Goal: Find specific page/section: Find specific page/section

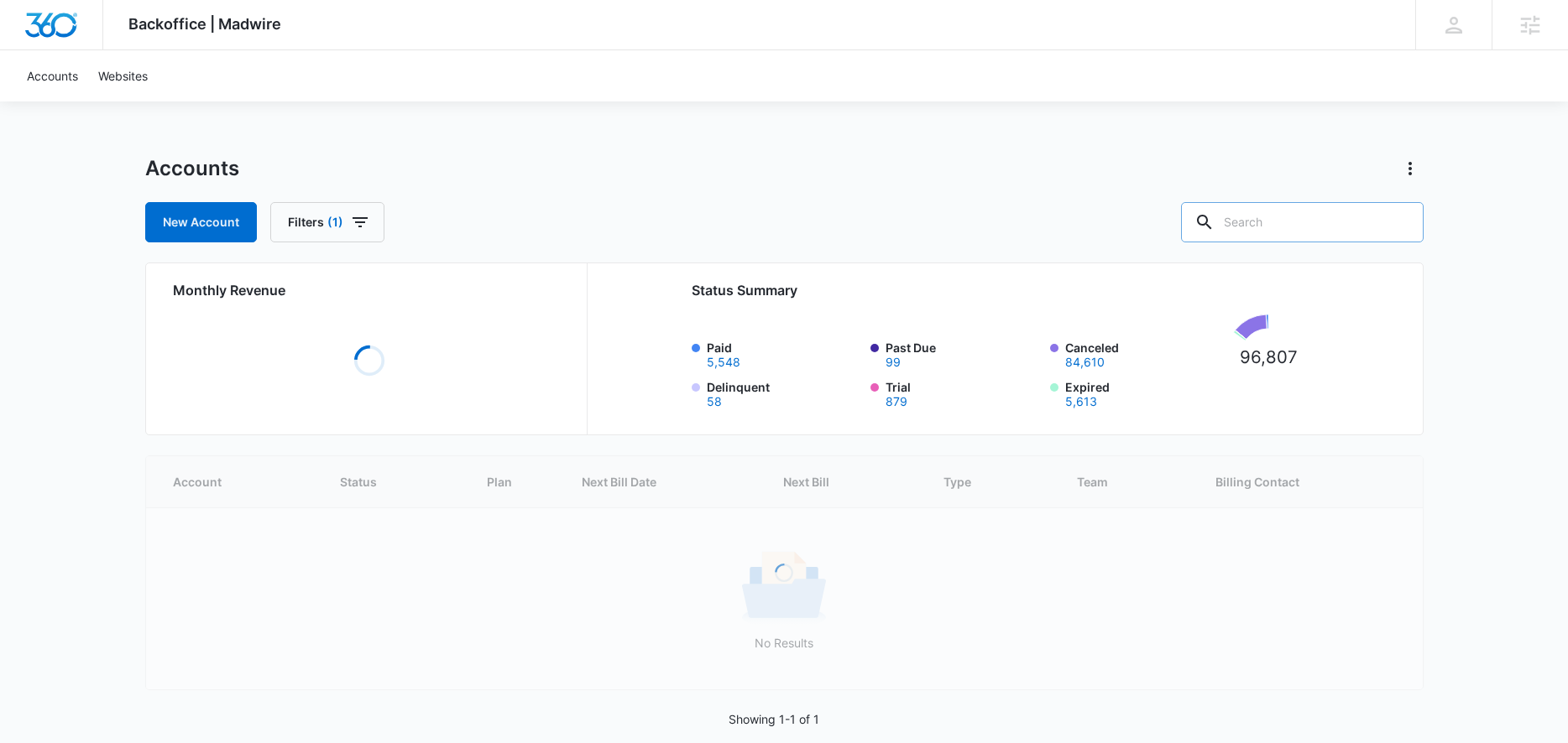
click at [1296, 239] on input "text" at bounding box center [1302, 223] width 242 height 40
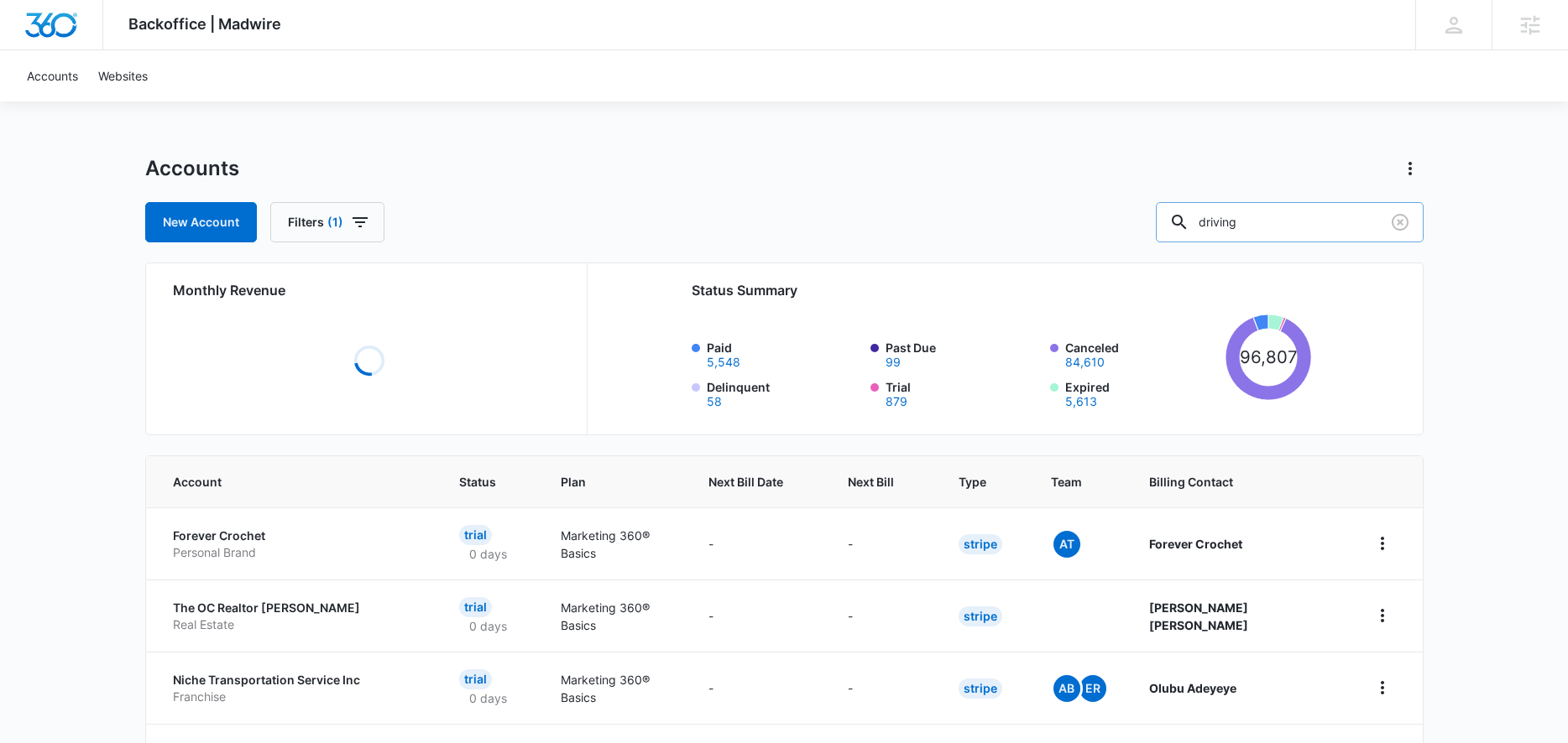
type input "driving"
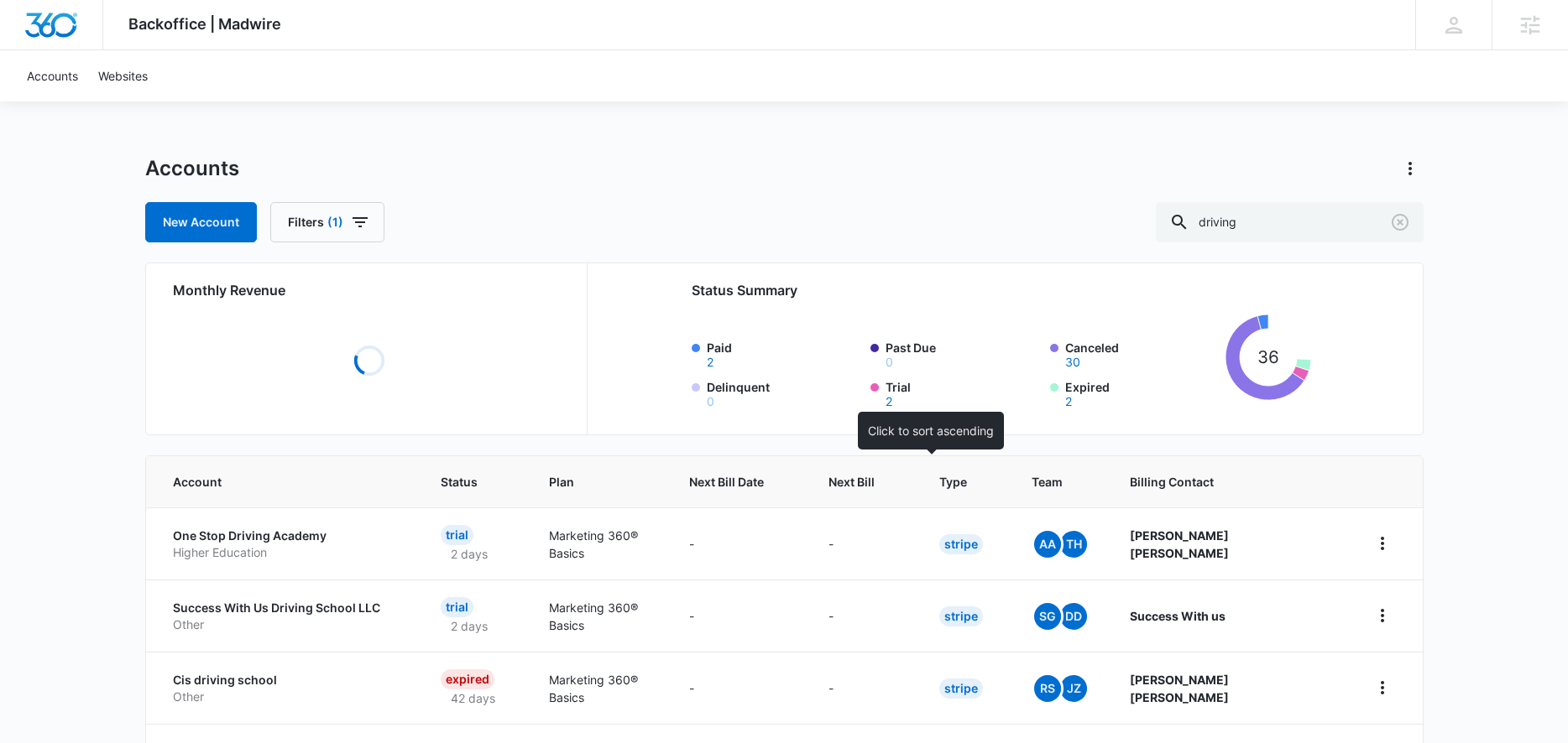
click at [875, 489] on span "Next Bill" at bounding box center [851, 482] width 47 height 18
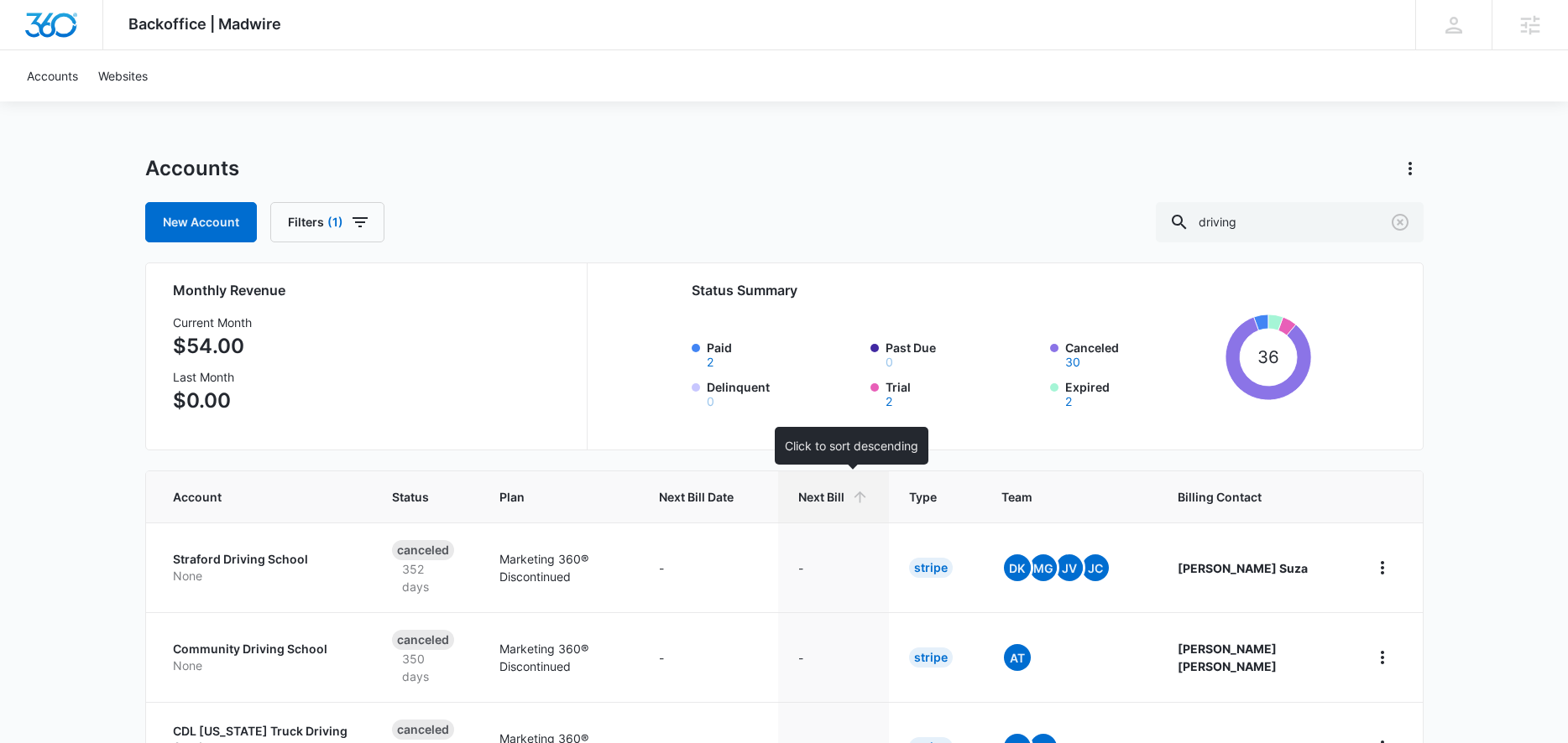
click at [865, 506] on th "Next Bill" at bounding box center [834, 497] width 111 height 51
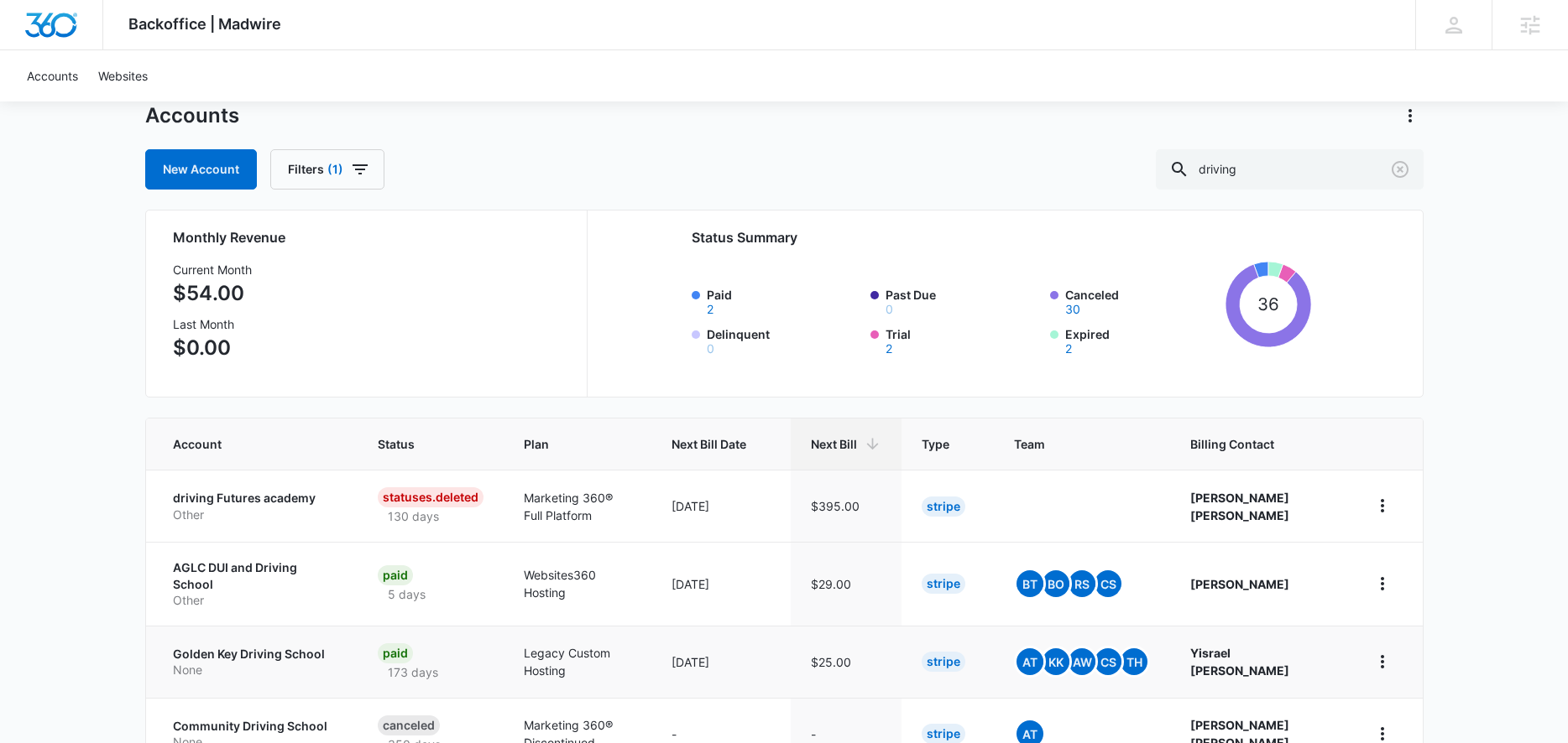
scroll to position [154, 0]
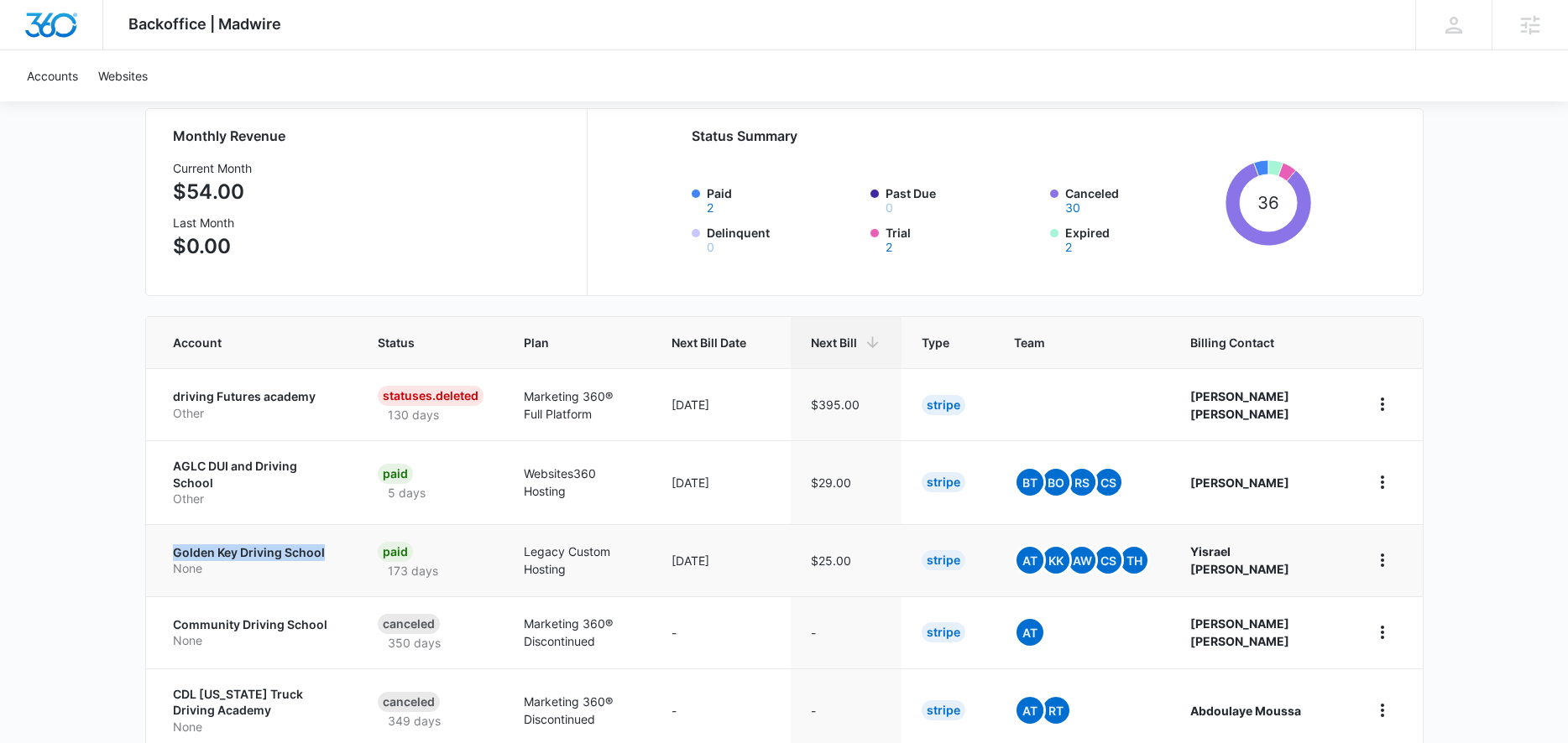
drag, startPoint x: 163, startPoint y: 537, endPoint x: 332, endPoint y: 554, distance: 169.9
click at [332, 554] on td "Golden Key Driving School None" at bounding box center [252, 561] width 212 height 72
copy p "Golden Key Driving School"
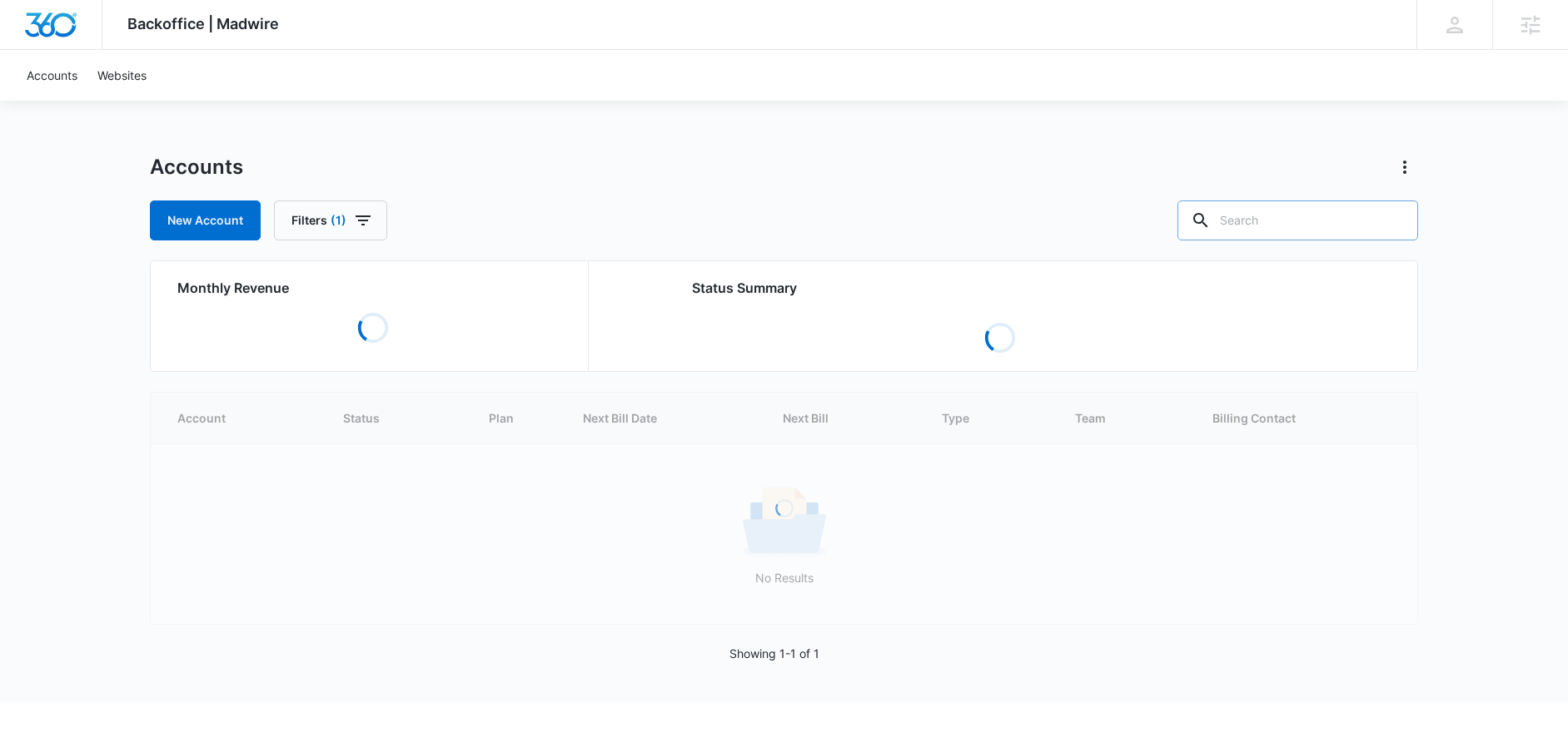
click at [1298, 229] on input "text" at bounding box center [1298, 221] width 240 height 40
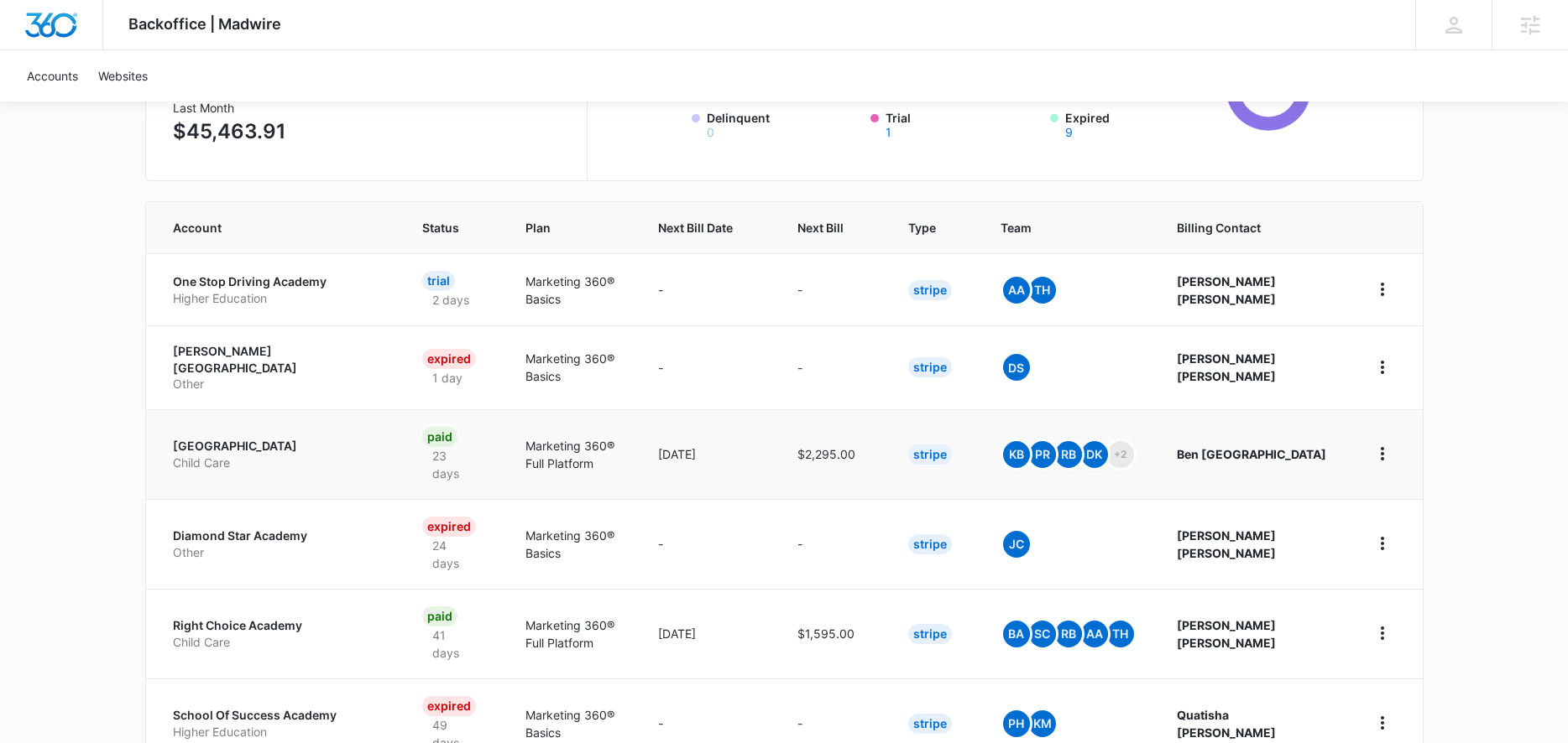
scroll to position [283, 0]
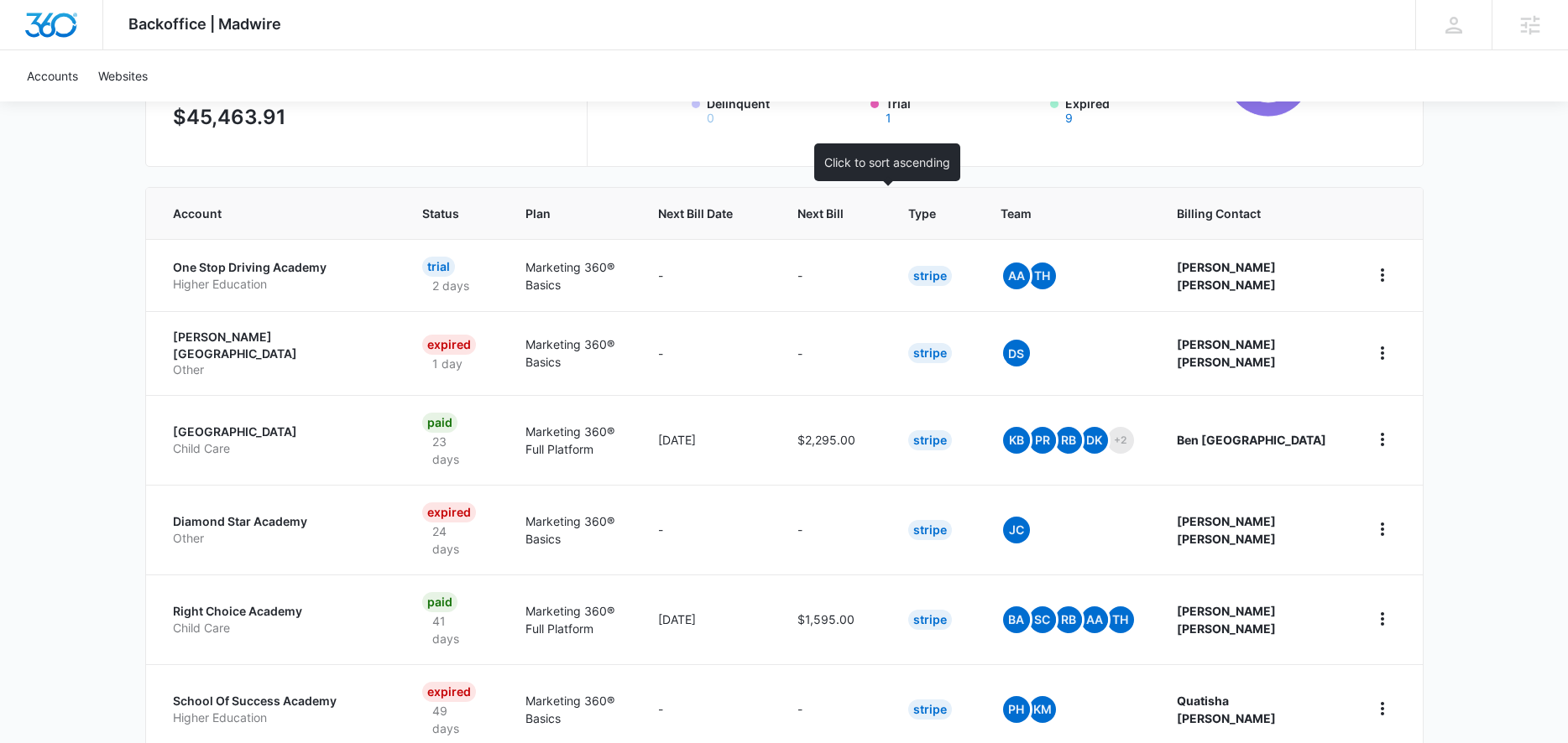
click at [843, 216] on span "Next Bill" at bounding box center [820, 213] width 47 height 18
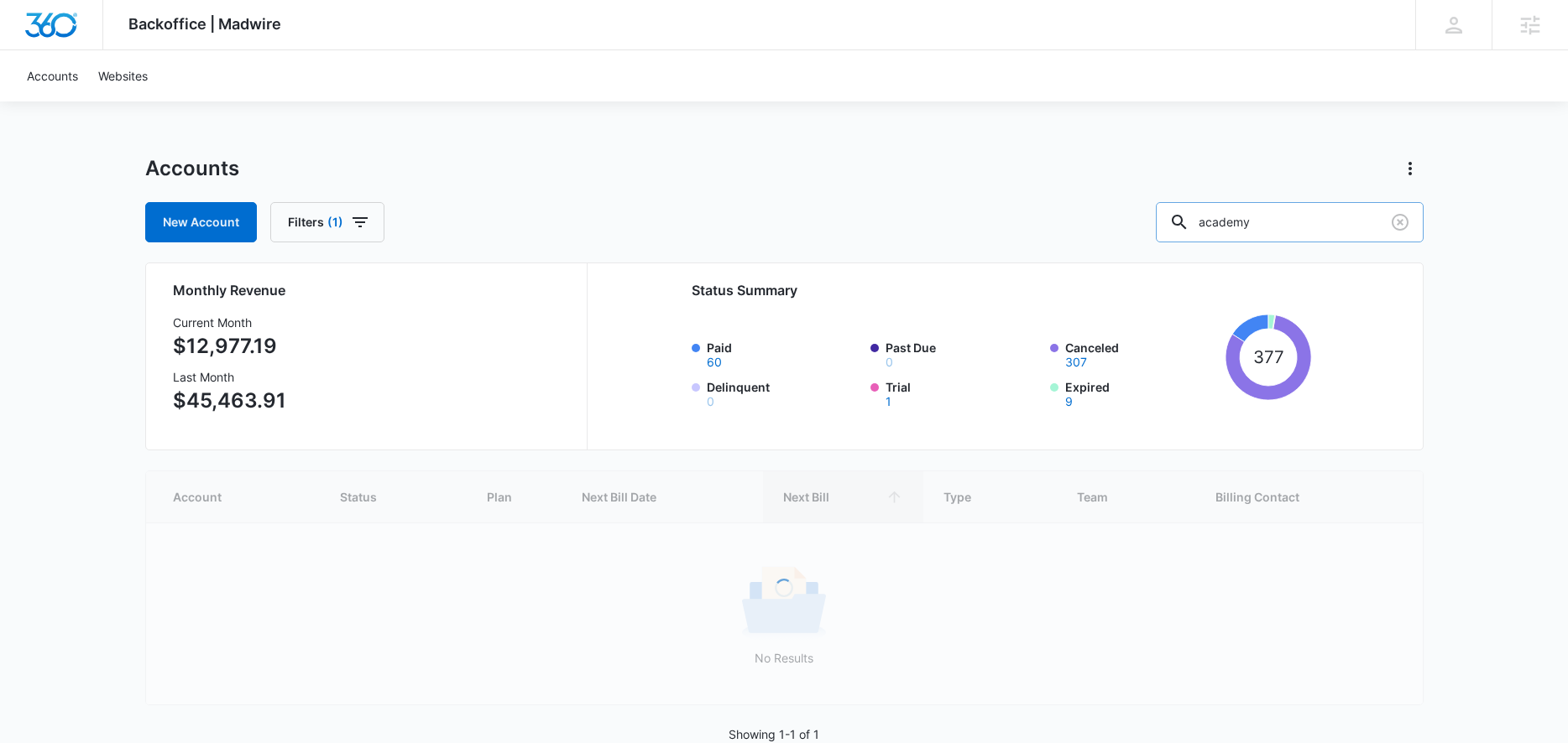
click at [1290, 228] on input "academy" at bounding box center [1289, 223] width 268 height 40
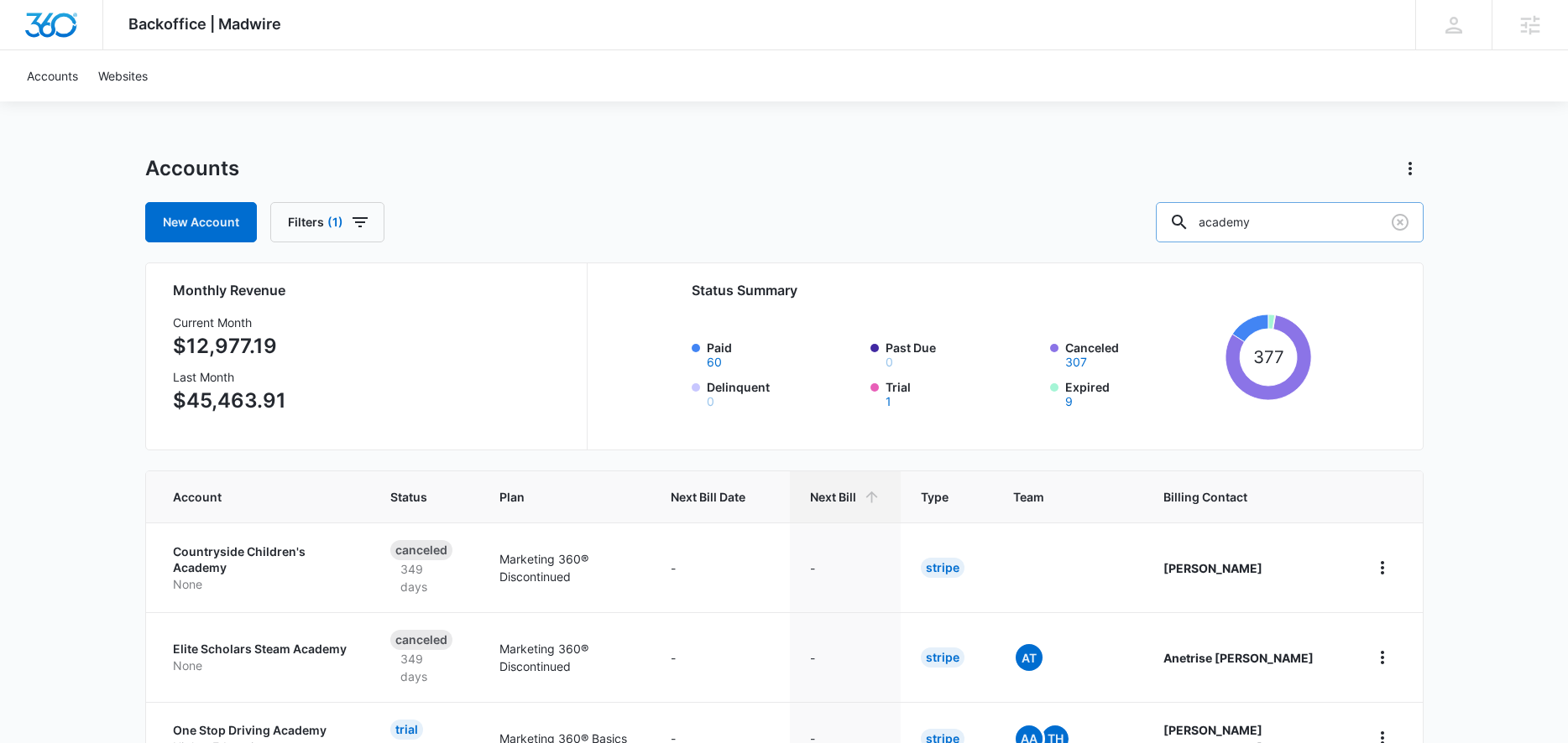
click at [1290, 228] on input "academy" at bounding box center [1289, 223] width 268 height 40
type input "driv"
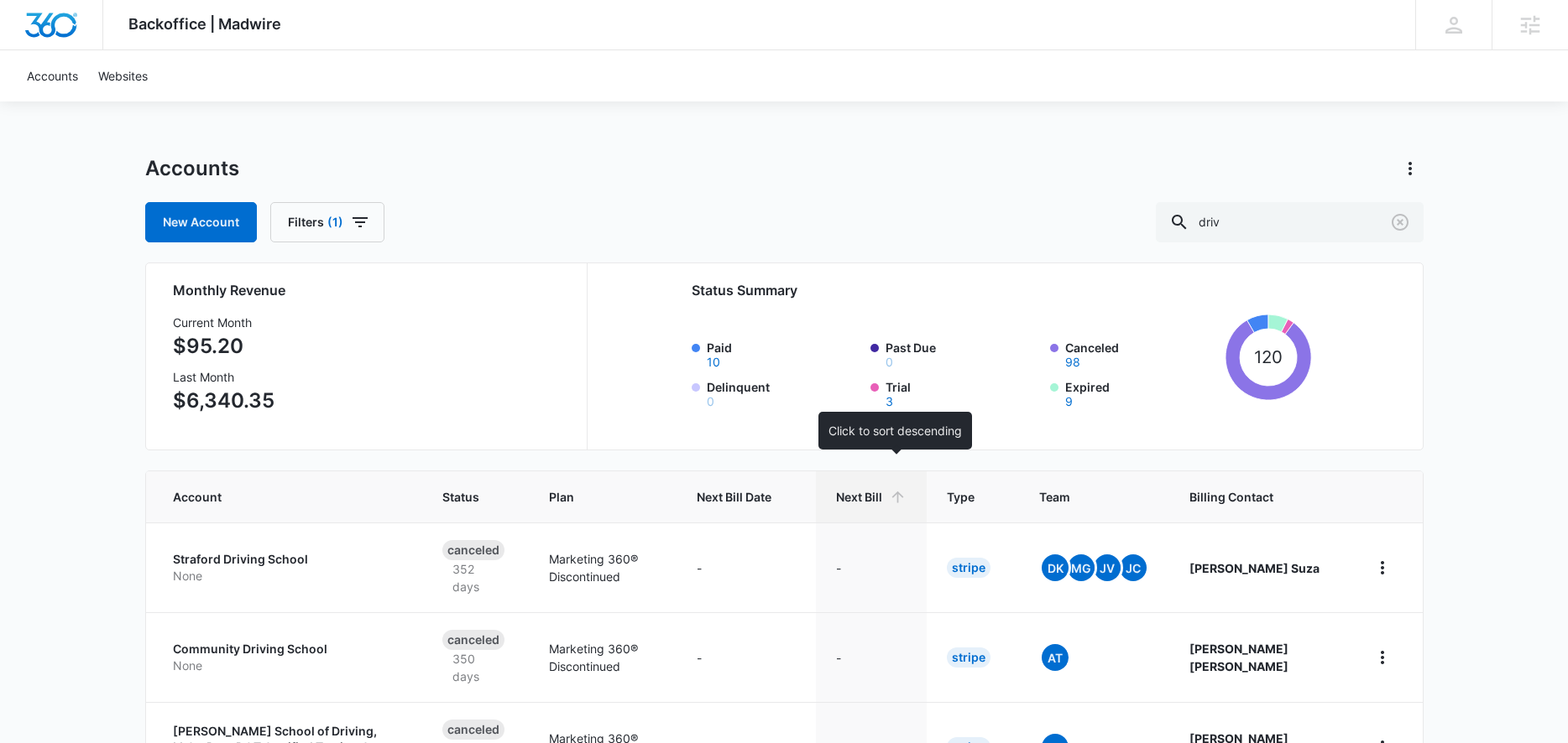
click at [902, 477] on th "Next Bill" at bounding box center [871, 497] width 111 height 51
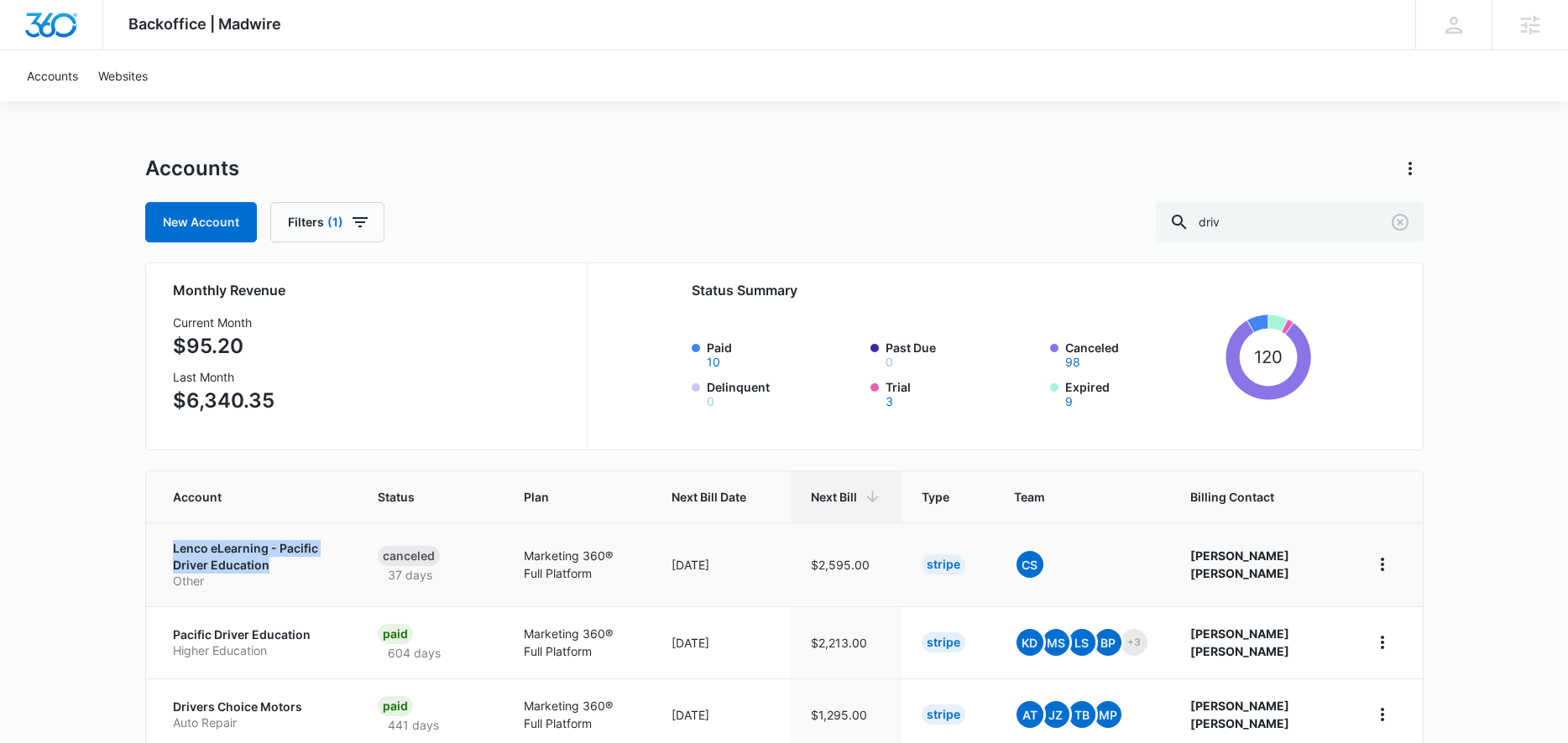
drag, startPoint x: 165, startPoint y: 545, endPoint x: 240, endPoint y: 566, distance: 77.9
click at [240, 566] on td "Lenco eLearning - Pacific Driver Education Other" at bounding box center [251, 565] width 211 height 84
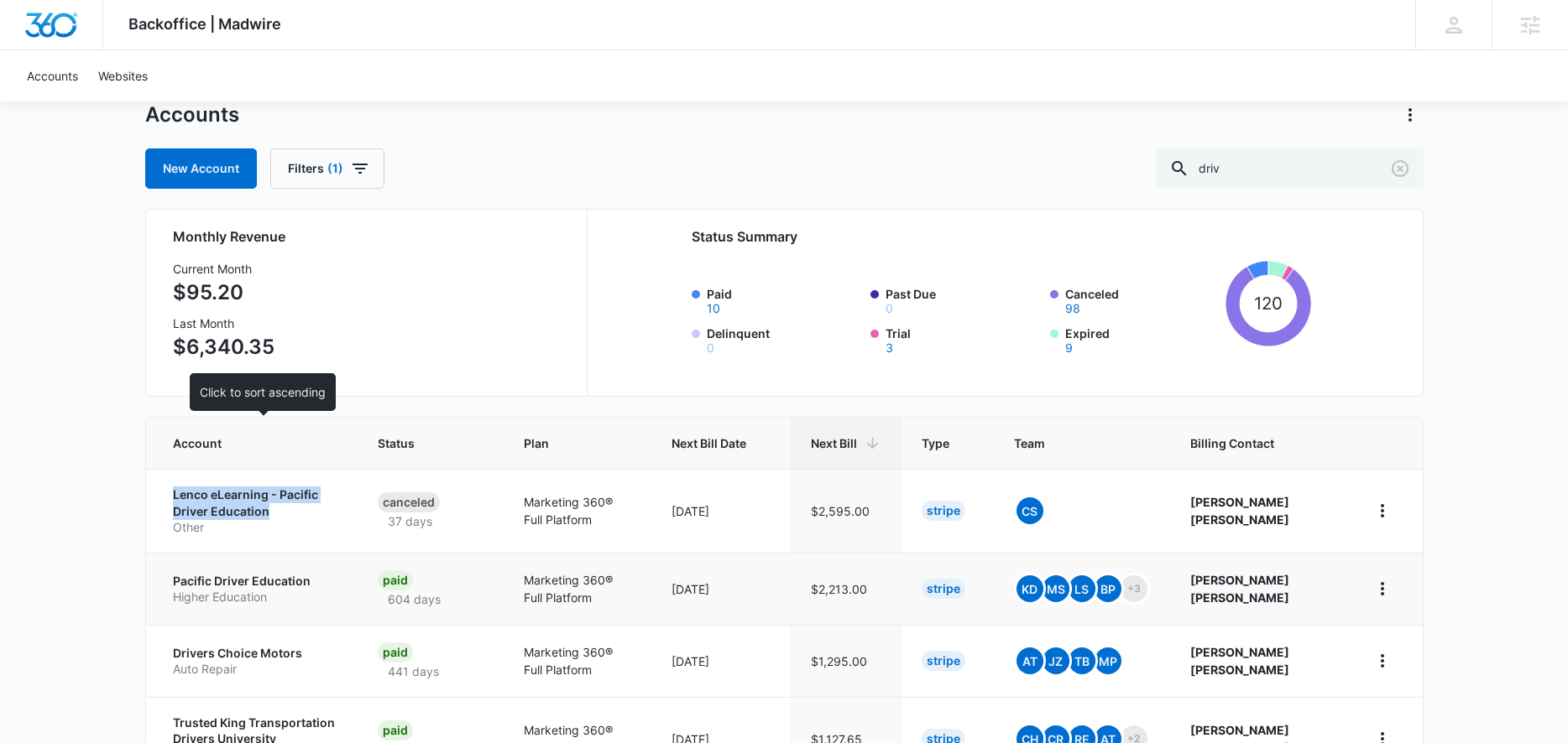
scroll to position [63, 0]
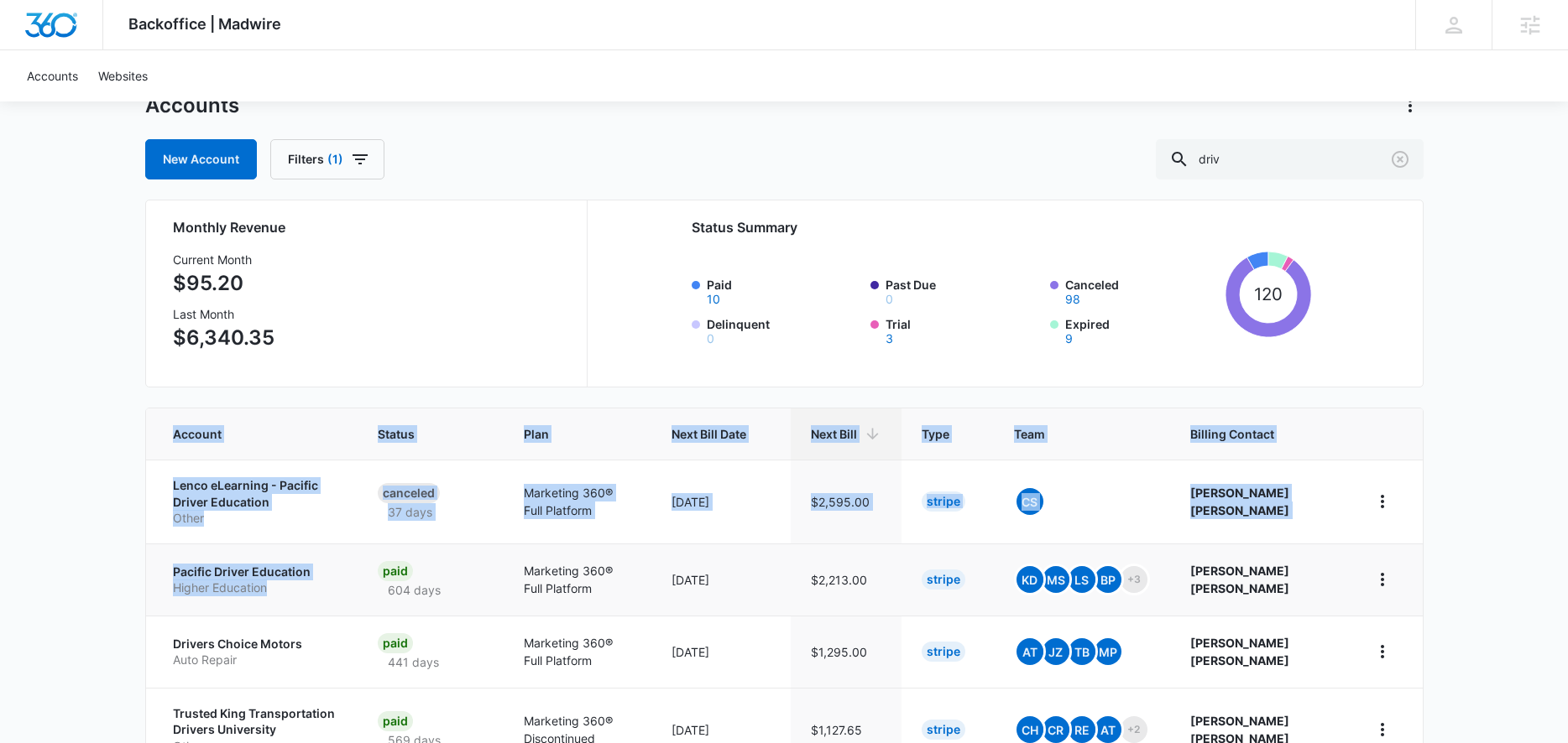
drag, startPoint x: 136, startPoint y: 561, endPoint x: 285, endPoint y: 584, distance: 150.8
click at [285, 584] on div "Backoffice | Madwire Apps Settings DD [PERSON_NAME] [PERSON_NAME][EMAIL_ADDRESS…" at bounding box center [784, 628] width 1568 height 1383
click at [95, 568] on div "Backoffice | Madwire Apps Settings DD [PERSON_NAME] [PERSON_NAME][EMAIL_ADDRESS…" at bounding box center [784, 628] width 1568 height 1383
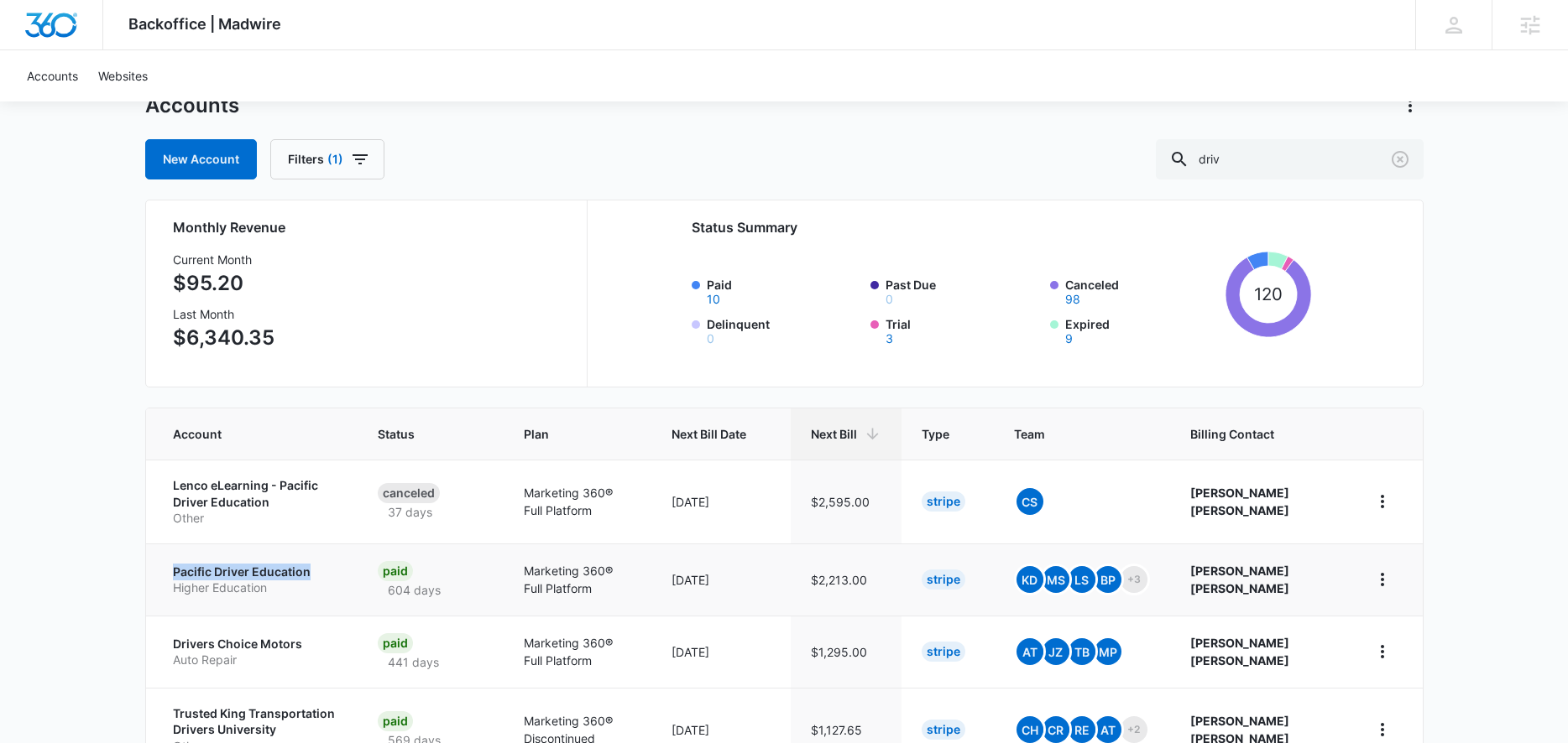
drag, startPoint x: 163, startPoint y: 567, endPoint x: 326, endPoint y: 569, distance: 163.0
click at [326, 569] on td "Pacific Driver Education Higher Education" at bounding box center [251, 580] width 211 height 72
copy p "Pacific Driver Education"
